Goal: Entertainment & Leisure: Browse casually

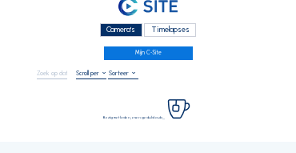
scroll to position [32, 0]
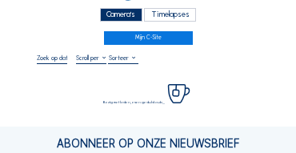
click at [141, 18] on div "Camera's" at bounding box center [121, 15] width 42 height 14
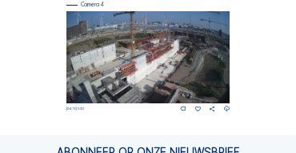
scroll to position [691, 0]
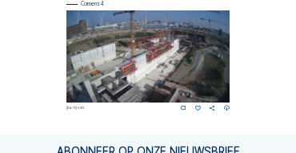
click at [192, 43] on img at bounding box center [148, 56] width 164 height 92
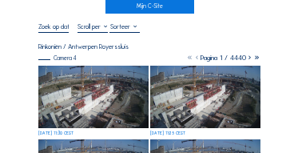
scroll to position [64, 0]
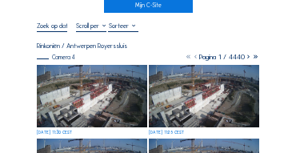
click at [86, 76] on img at bounding box center [92, 96] width 110 height 62
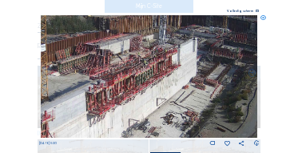
drag, startPoint x: 162, startPoint y: 72, endPoint x: 149, endPoint y: 74, distance: 13.0
click at [149, 74] on img at bounding box center [149, 76] width 217 height 122
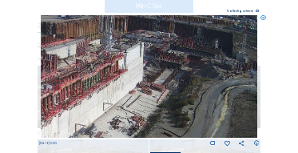
drag, startPoint x: 170, startPoint y: 74, endPoint x: 128, endPoint y: 78, distance: 42.5
click at [128, 78] on img at bounding box center [149, 76] width 217 height 122
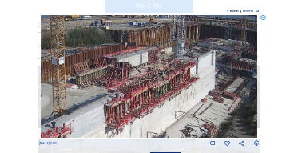
drag, startPoint x: 102, startPoint y: 75, endPoint x: 173, endPoint y: 83, distance: 71.6
click at [173, 83] on img at bounding box center [149, 76] width 217 height 122
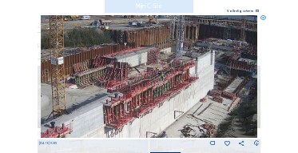
click at [173, 83] on img at bounding box center [149, 76] width 217 height 122
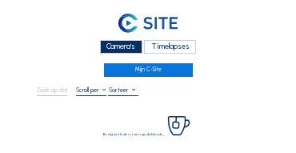
click at [117, 43] on div "Camera's" at bounding box center [121, 47] width 42 height 14
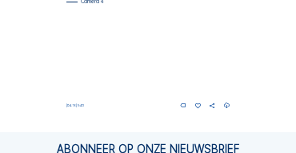
scroll to position [654, 0]
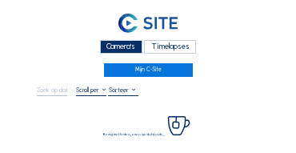
click at [130, 46] on div "Camera's" at bounding box center [121, 47] width 42 height 14
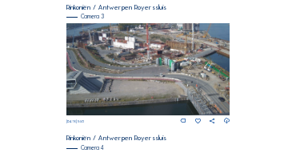
scroll to position [544, 0]
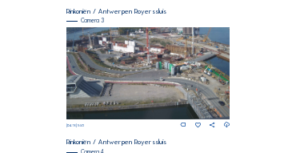
click at [176, 62] on img at bounding box center [148, 73] width 164 height 92
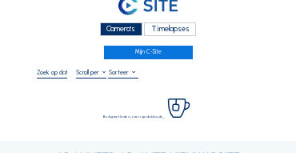
scroll to position [48, 0]
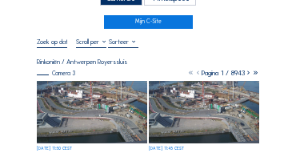
click at [106, 91] on img at bounding box center [92, 112] width 110 height 62
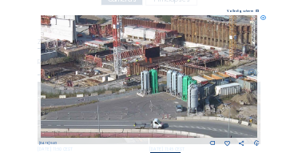
drag, startPoint x: 165, startPoint y: 66, endPoint x: 158, endPoint y: 74, distance: 10.2
click at [161, 74] on img at bounding box center [149, 76] width 217 height 122
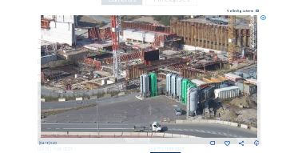
click at [65, 72] on img at bounding box center [149, 76] width 217 height 122
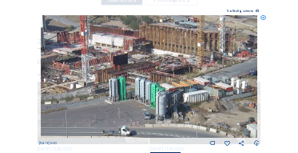
drag, startPoint x: 132, startPoint y: 70, endPoint x: 102, endPoint y: 74, distance: 29.8
click at [102, 74] on img at bounding box center [149, 76] width 217 height 122
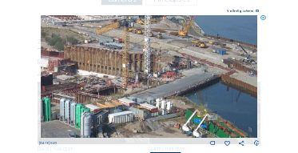
drag, startPoint x: 166, startPoint y: 63, endPoint x: 87, endPoint y: 84, distance: 81.8
click at [91, 84] on img at bounding box center [149, 76] width 217 height 122
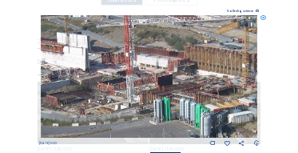
drag, startPoint x: 185, startPoint y: 82, endPoint x: 157, endPoint y: 82, distance: 28.8
click at [190, 82] on img at bounding box center [149, 76] width 217 height 122
drag, startPoint x: 137, startPoint y: 78, endPoint x: 208, endPoint y: 77, distance: 71.1
click at [209, 77] on img at bounding box center [149, 76] width 217 height 122
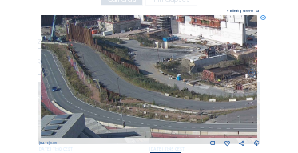
drag, startPoint x: 114, startPoint y: 87, endPoint x: 204, endPoint y: 58, distance: 94.0
click at [202, 59] on img at bounding box center [149, 76] width 217 height 122
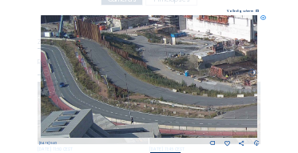
drag, startPoint x: 183, startPoint y: 56, endPoint x: 232, endPoint y: 49, distance: 49.3
click at [232, 49] on img at bounding box center [149, 76] width 217 height 122
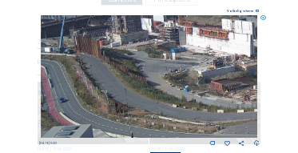
drag, startPoint x: 152, startPoint y: 58, endPoint x: 199, endPoint y: 113, distance: 72.0
click at [200, 113] on img at bounding box center [149, 76] width 217 height 122
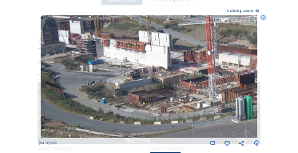
drag, startPoint x: 225, startPoint y: 99, endPoint x: 137, endPoint y: 79, distance: 89.4
click at [137, 79] on img at bounding box center [149, 76] width 217 height 122
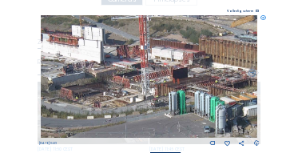
drag, startPoint x: 211, startPoint y: 90, endPoint x: 151, endPoint y: 85, distance: 60.1
click at [151, 85] on img at bounding box center [149, 76] width 217 height 122
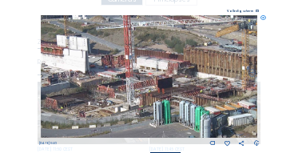
drag, startPoint x: 158, startPoint y: 74, endPoint x: 143, endPoint y: 98, distance: 27.7
click at [143, 98] on img at bounding box center [149, 76] width 217 height 122
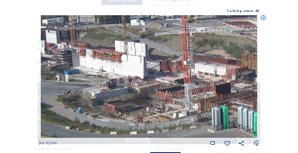
drag, startPoint x: 207, startPoint y: 58, endPoint x: 263, endPoint y: 63, distance: 56.2
click at [263, 63] on div "Scroll om door de tijd te reizen | Druk op de 'Alt'-knop + scroll om te Zoomen …" at bounding box center [149, 76] width 298 height 153
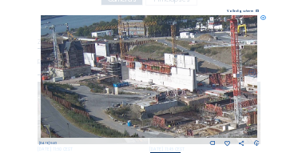
drag, startPoint x: 173, startPoint y: 55, endPoint x: 223, endPoint y: 68, distance: 51.2
click at [223, 68] on img at bounding box center [149, 76] width 217 height 122
click at [265, 20] on icon at bounding box center [264, 18] width 6 height 6
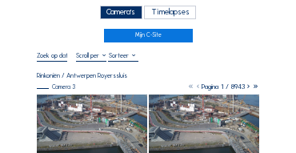
scroll to position [16, 0]
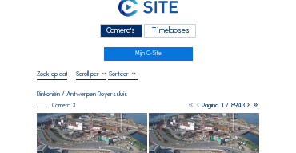
drag, startPoint x: 132, startPoint y: 30, endPoint x: 121, endPoint y: 30, distance: 11.2
click at [132, 30] on div "Camera's" at bounding box center [121, 31] width 42 height 14
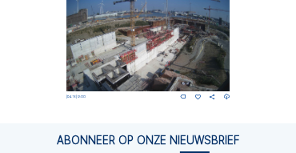
scroll to position [707, 0]
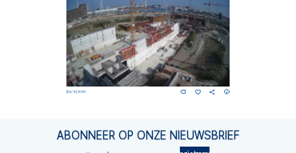
click at [167, 46] on img at bounding box center [148, 40] width 164 height 92
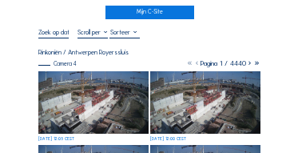
scroll to position [96, 0]
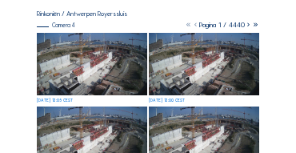
click at [100, 51] on img at bounding box center [92, 64] width 110 height 62
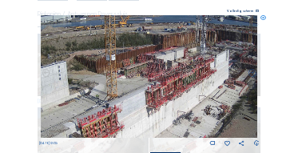
drag, startPoint x: 171, startPoint y: 65, endPoint x: 155, endPoint y: 68, distance: 16.3
click at [155, 68] on img at bounding box center [149, 76] width 217 height 122
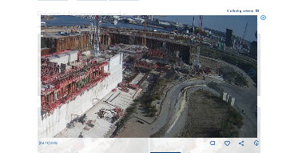
drag, startPoint x: 169, startPoint y: 73, endPoint x: 85, endPoint y: 73, distance: 84.7
click at [85, 73] on img at bounding box center [149, 76] width 217 height 122
drag, startPoint x: 78, startPoint y: 77, endPoint x: 137, endPoint y: 48, distance: 65.8
click at [137, 48] on img at bounding box center [149, 76] width 217 height 122
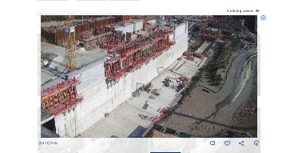
click at [125, 64] on img at bounding box center [149, 76] width 217 height 122
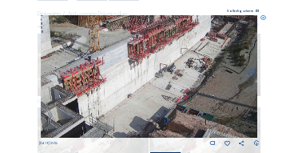
drag, startPoint x: 124, startPoint y: 67, endPoint x: 137, endPoint y: 58, distance: 16.6
click at [137, 58] on img at bounding box center [149, 76] width 217 height 122
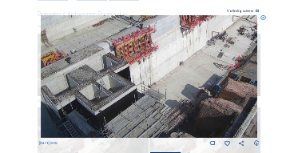
drag, startPoint x: 106, startPoint y: 85, endPoint x: 163, endPoint y: 50, distance: 66.8
click at [162, 50] on img at bounding box center [149, 76] width 217 height 122
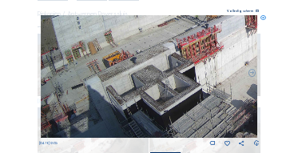
click at [160, 65] on img at bounding box center [149, 76] width 217 height 122
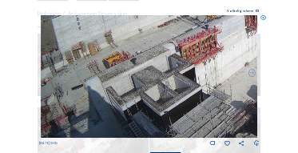
click at [132, 70] on img at bounding box center [149, 76] width 217 height 122
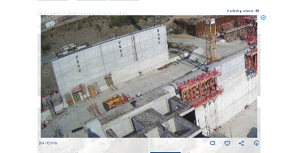
drag, startPoint x: 125, startPoint y: 85, endPoint x: 127, endPoint y: 95, distance: 10.7
click at [127, 95] on img at bounding box center [149, 76] width 217 height 122
